Goal: Information Seeking & Learning: Learn about a topic

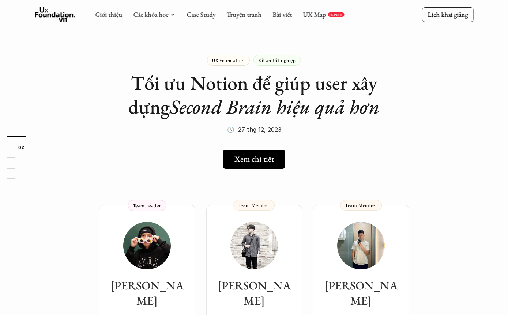
scroll to position [39, 0]
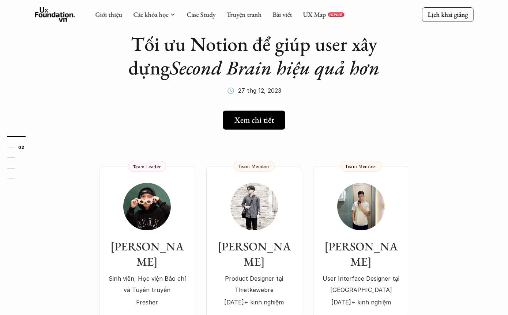
click at [57, 19] on icon at bounding box center [55, 14] width 40 height 15
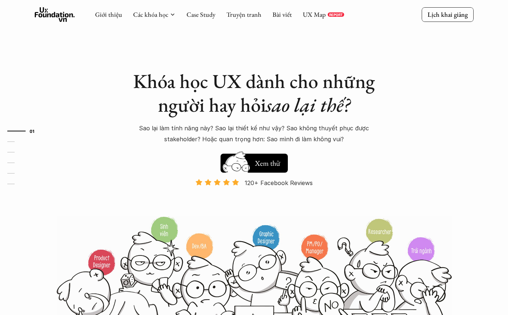
click at [199, 18] on link "Case Study" at bounding box center [200, 14] width 29 height 8
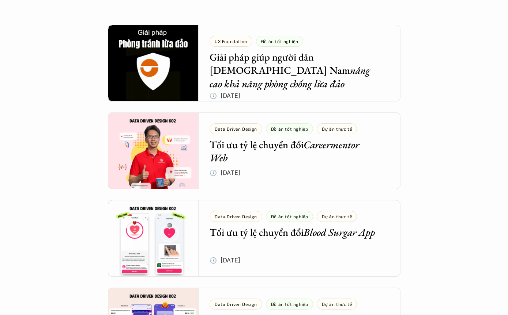
scroll to position [145, 0]
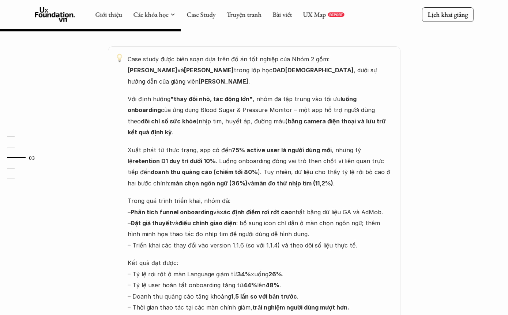
scroll to position [383, 0]
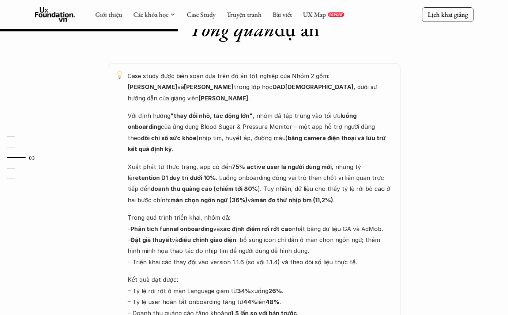
click at [354, 275] on p "Kết quả đạt được: – Tỷ lệ rơi rớt ở màn Language giảm từ 34% xuống 26% . – Tỷ l…" at bounding box center [260, 303] width 265 height 56
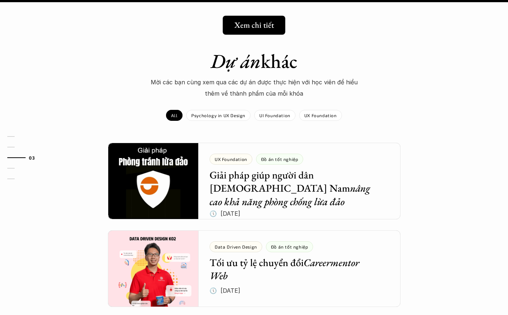
scroll to position [1109, 0]
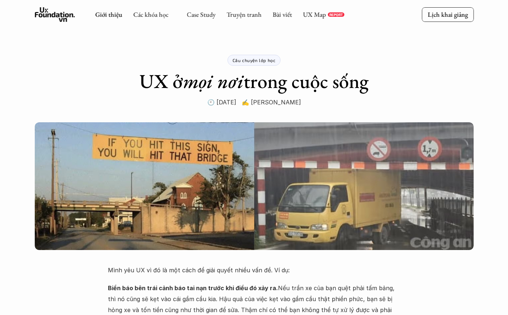
click at [115, 10] on link "Giới thiệu" at bounding box center [108, 14] width 27 height 8
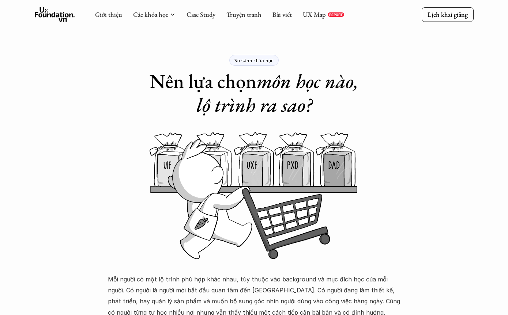
click at [156, 34] on div "So sánh khóa học Nên lựa chọn môn học nào, lộ trình ra sao?" at bounding box center [254, 58] width 292 height 117
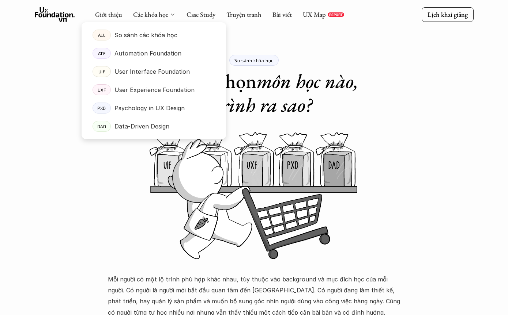
click at [169, 36] on p "So sánh các khóa học" at bounding box center [145, 35] width 63 height 11
click at [155, 23] on div "ALL So sánh các khóa học" at bounding box center [154, 33] width 144 height 22
click at [151, 5] on div "Giới thiệu Các khóa học Case Study Truyện tranh Bài viết UX Map REPORT Lịch kha…" at bounding box center [254, 15] width 508 height 30
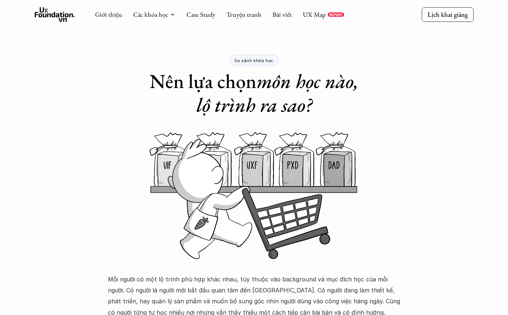
click at [151, 5] on div "Giới thiệu Các khóa học Case Study Truyện tranh Bài viết UX Map REPORT Lịch kha…" at bounding box center [254, 15] width 508 height 30
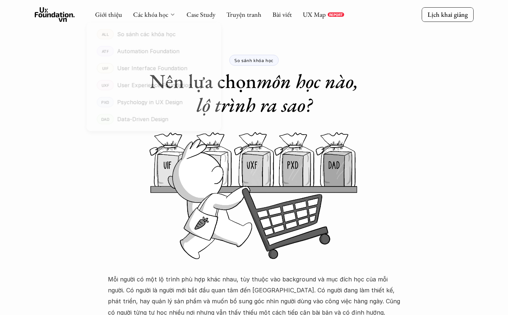
click at [150, 14] on link "Các khóa học" at bounding box center [150, 14] width 35 height 8
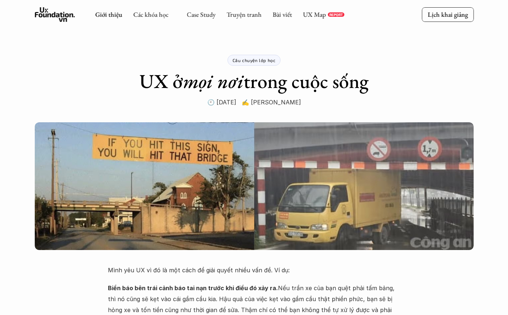
click at [115, 16] on link "Giới thiệu" at bounding box center [108, 14] width 27 height 8
click at [156, 19] on div "Giới thiệu Các khóa học Case Study Truyện tranh Bài viết UX Map REPORT" at bounding box center [219, 14] width 249 height 15
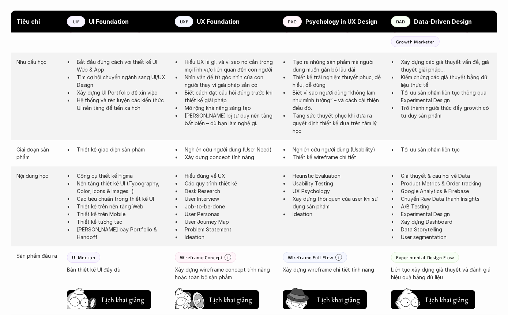
scroll to position [279, 0]
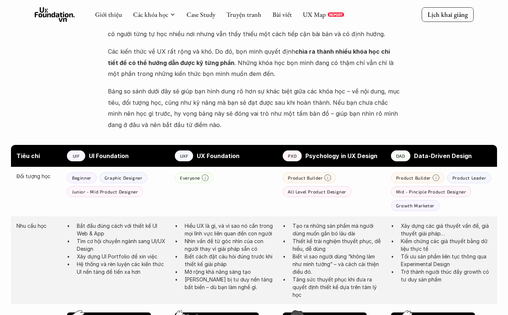
click at [94, 158] on p "UI Foundation" at bounding box center [128, 156] width 79 height 11
click at [78, 155] on p "UIF" at bounding box center [76, 156] width 7 height 5
click at [154, 22] on div "Giới thiệu Các khóa học Case Study Truyện tranh Bài viết UX Map REPORT" at bounding box center [219, 14] width 249 height 15
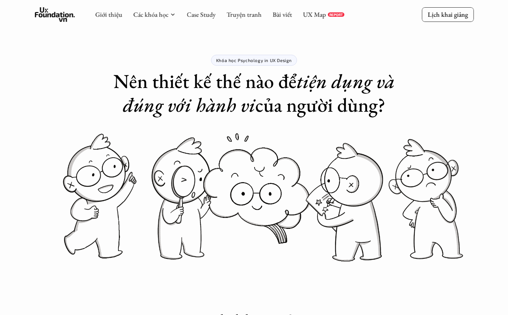
click at [171, 109] on em "tiện dụng và đúng với hành vi" at bounding box center [261, 92] width 276 height 49
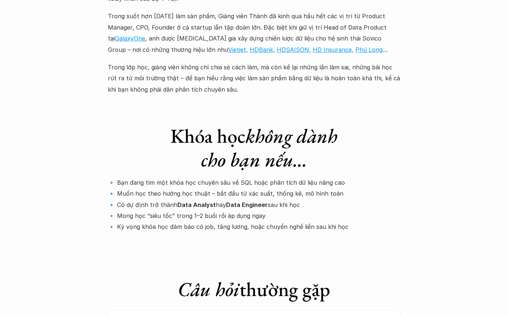
scroll to position [2293, 0]
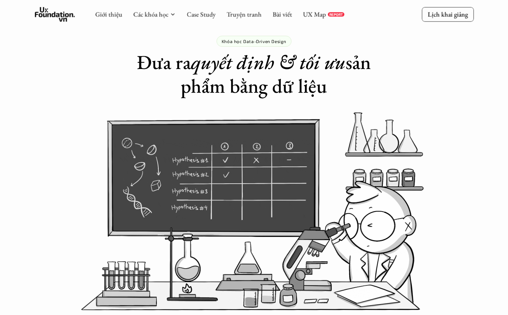
scroll to position [1, 0]
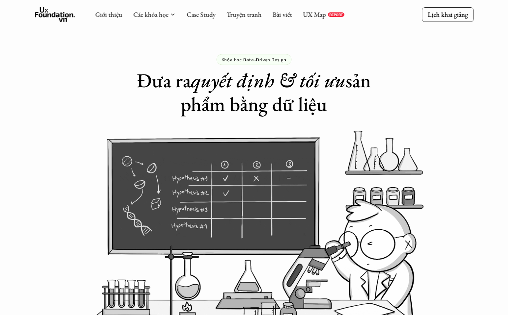
click at [234, 19] on link "Truyện tranh" at bounding box center [243, 14] width 35 height 8
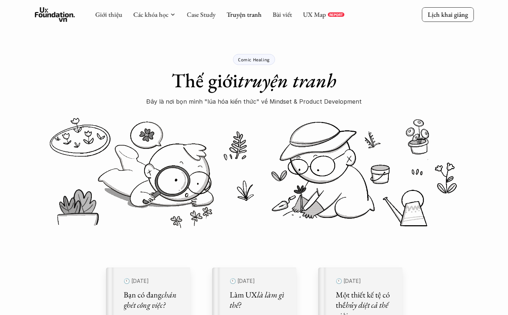
click at [239, 18] on link "Truyện tranh" at bounding box center [243, 14] width 35 height 8
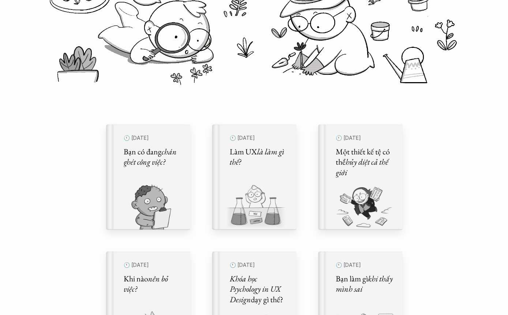
scroll to position [144, 0]
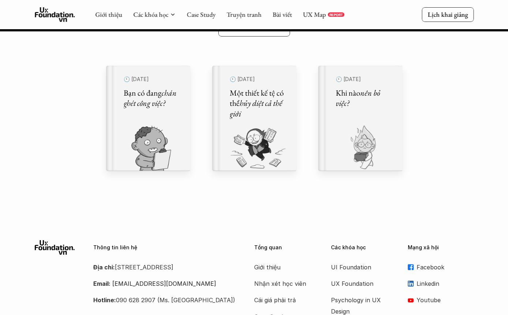
scroll to position [8574, 0]
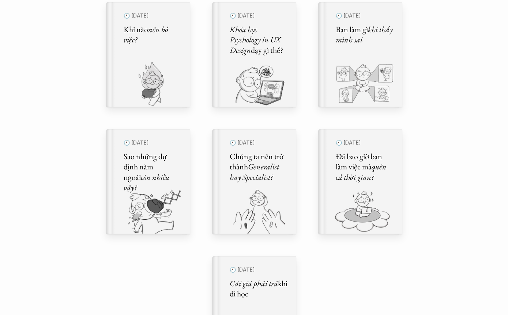
scroll to position [394, 0]
click at [276, 315] on html "Comic Healing Thế giới truyện tranh Đây là nơi bọn mình "lúa hóa kiến thức" về …" at bounding box center [254, 137] width 508 height 1062
